Goal: Navigation & Orientation: Find specific page/section

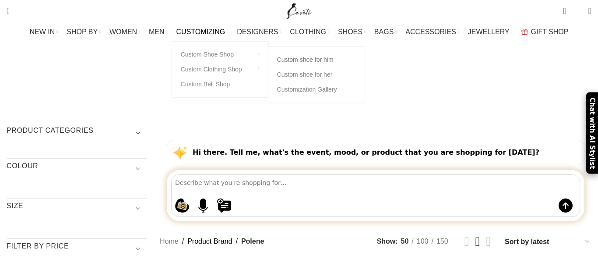
click at [320, 61] on link "Custom shoe for him" at bounding box center [316, 59] width 79 height 15
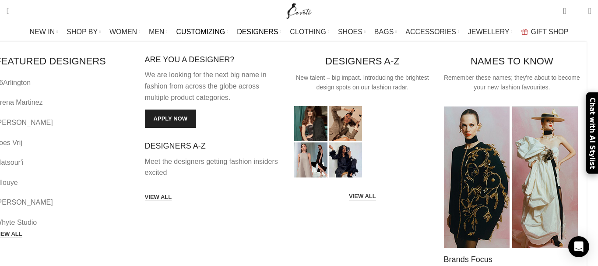
click at [281, 32] on link "DESIGNERS" at bounding box center [259, 32] width 44 height 18
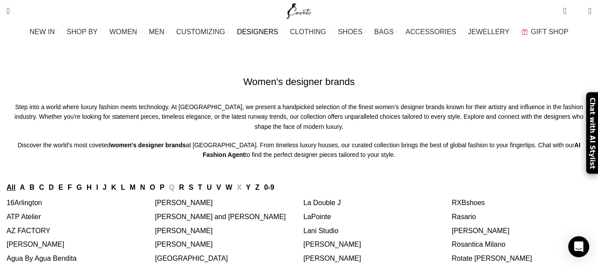
click at [182, 204] on link "[PERSON_NAME]" at bounding box center [184, 202] width 58 height 7
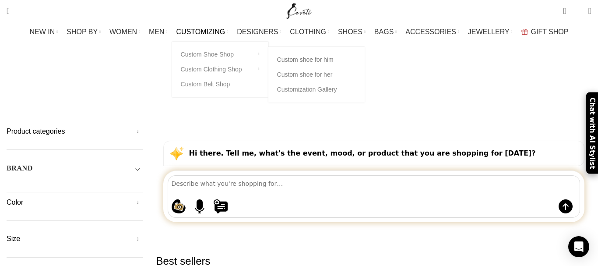
click at [329, 62] on link "Custom shoe for him" at bounding box center [316, 59] width 79 height 15
